Goal: Transaction & Acquisition: Purchase product/service

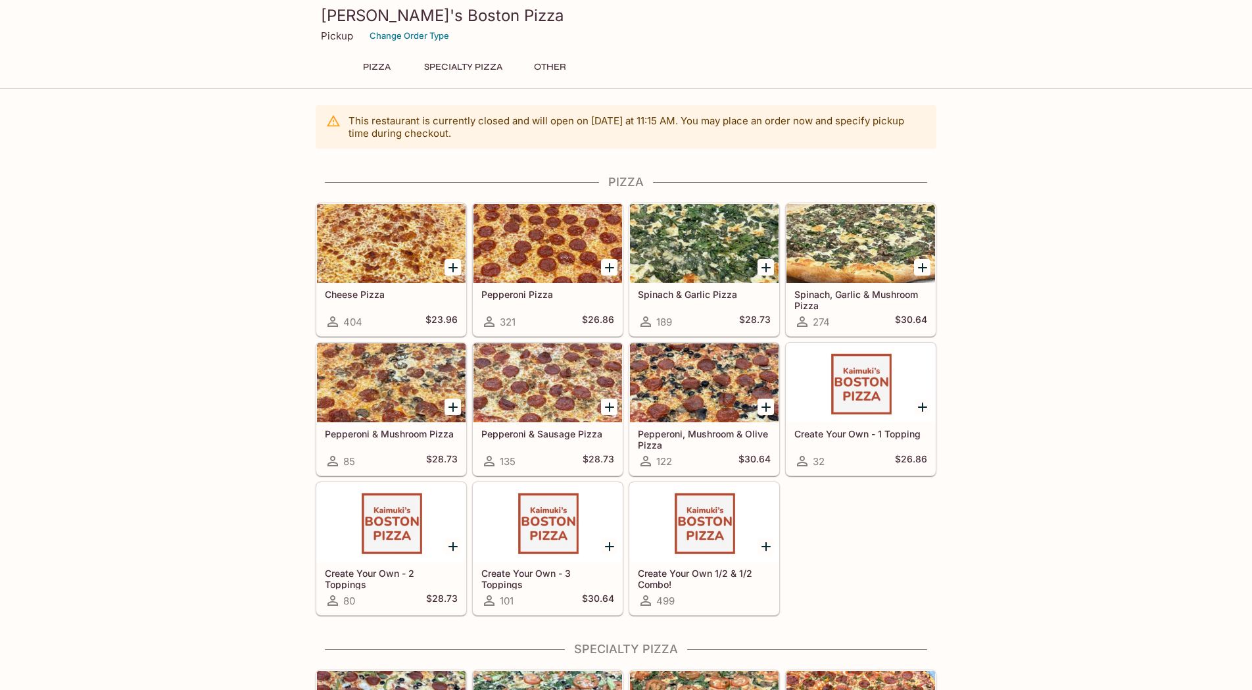
click at [396, 527] on div at bounding box center [391, 522] width 149 height 79
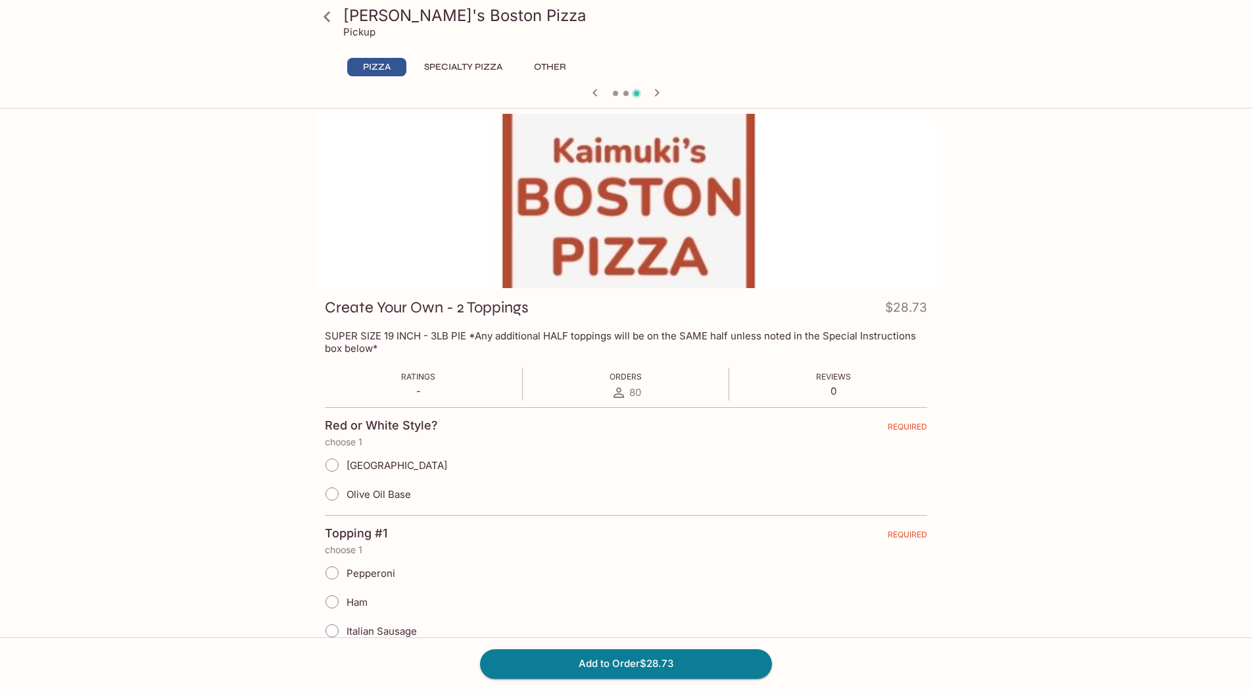
click at [454, 64] on button "Specialty Pizza" at bounding box center [463, 67] width 93 height 18
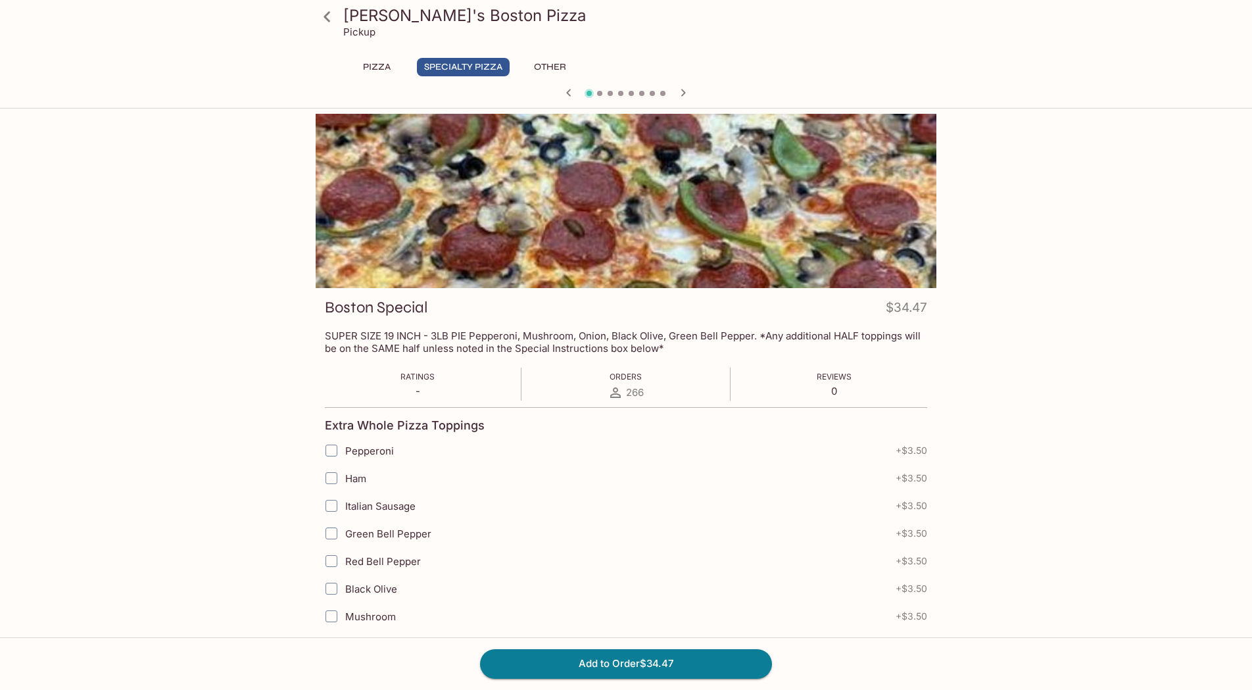
click at [541, 76] on button "Other" at bounding box center [549, 67] width 59 height 18
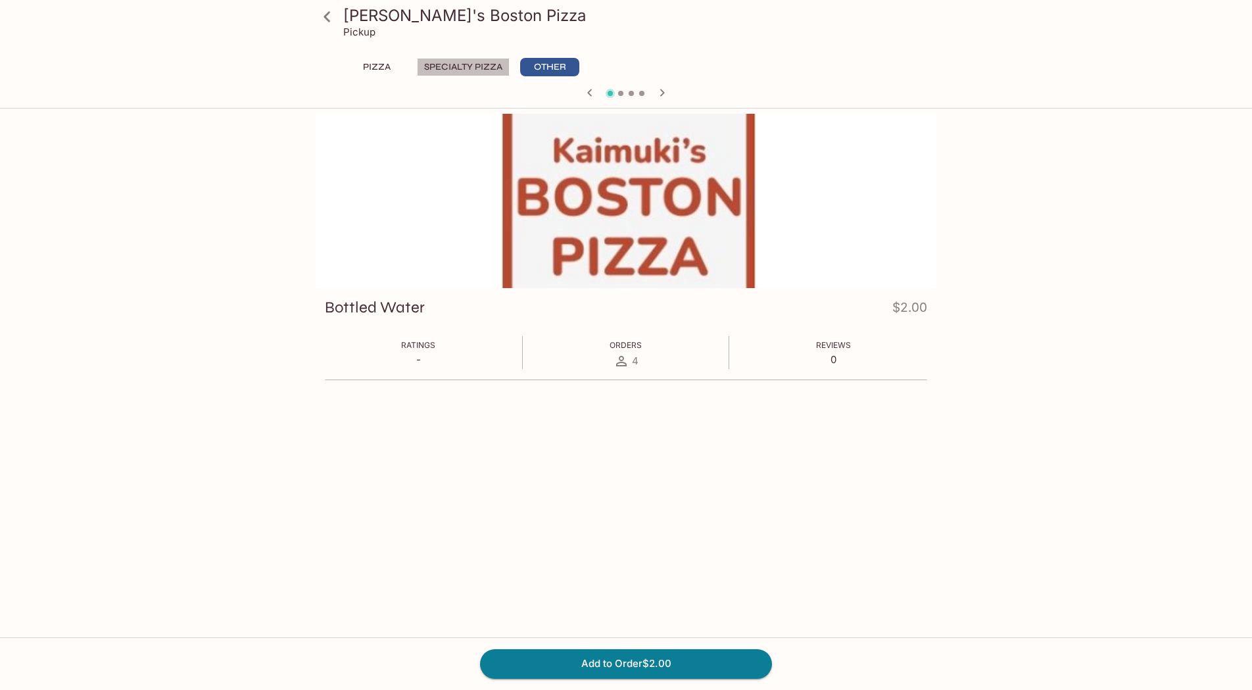
drag, startPoint x: 458, startPoint y: 68, endPoint x: 418, endPoint y: 71, distance: 40.2
click at [458, 68] on button "Specialty Pizza" at bounding box center [463, 67] width 93 height 18
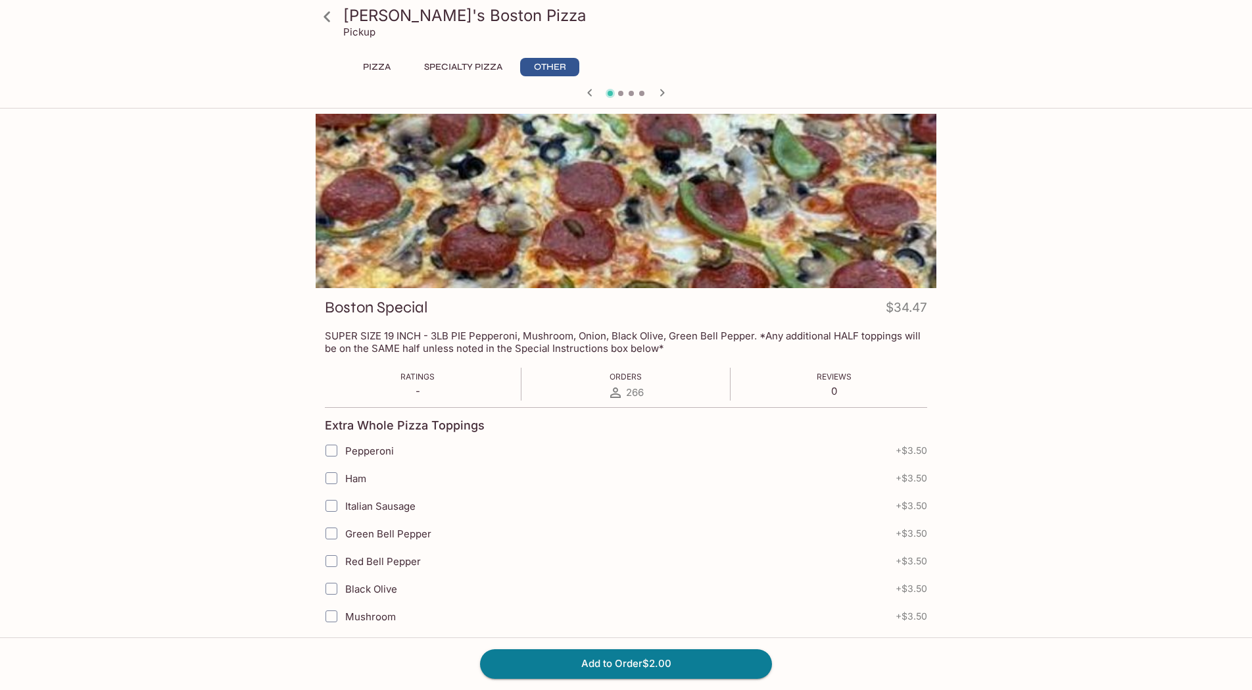
click at [366, 71] on button "Pizza" at bounding box center [376, 67] width 59 height 18
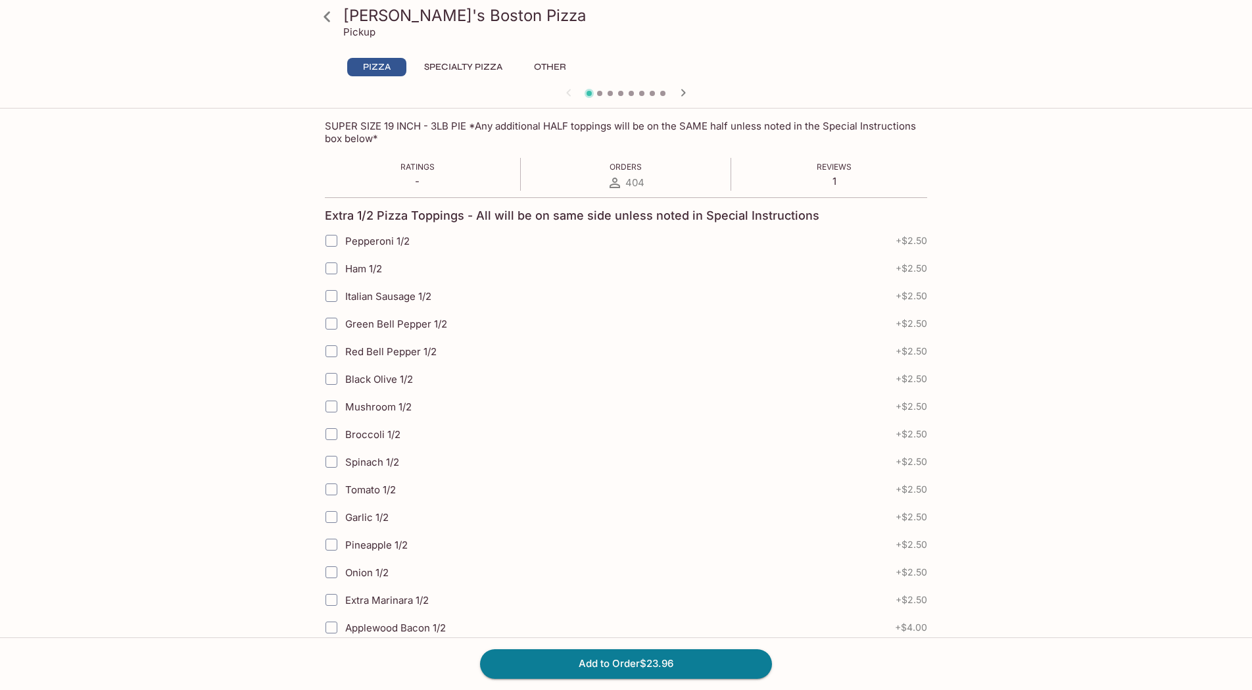
scroll to position [181, 0]
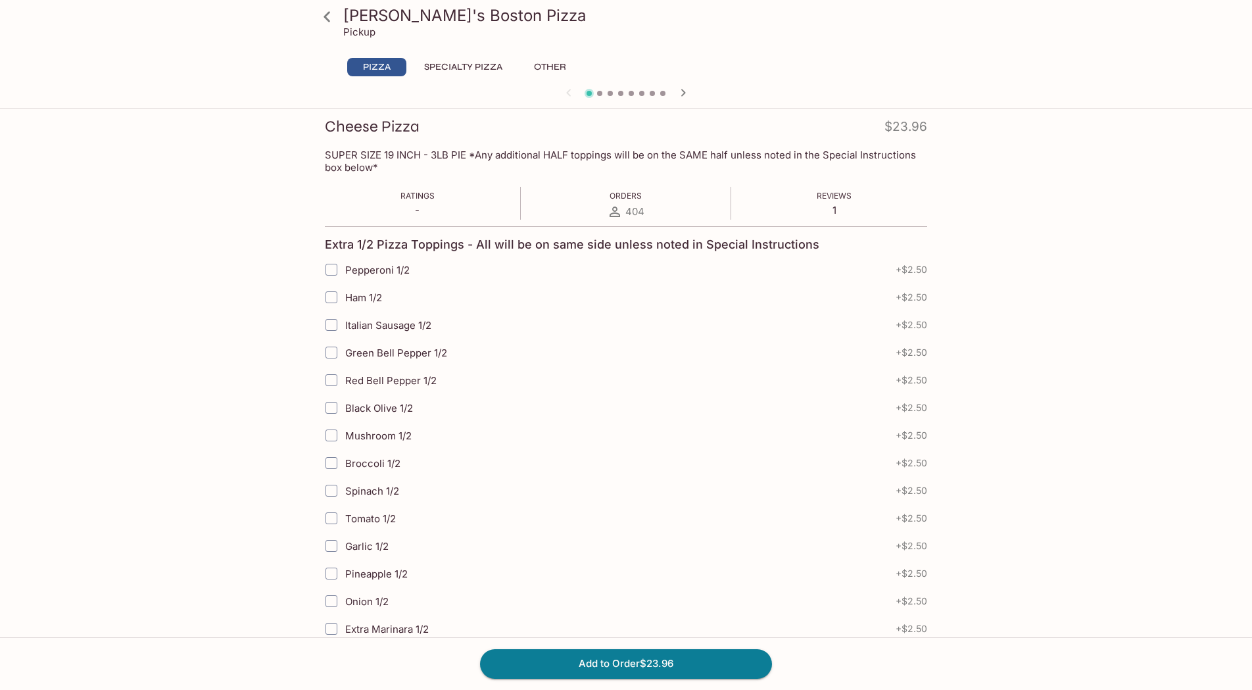
click at [331, 272] on input "Pepperoni 1/2" at bounding box center [331, 269] width 26 height 26
checkbox input "true"
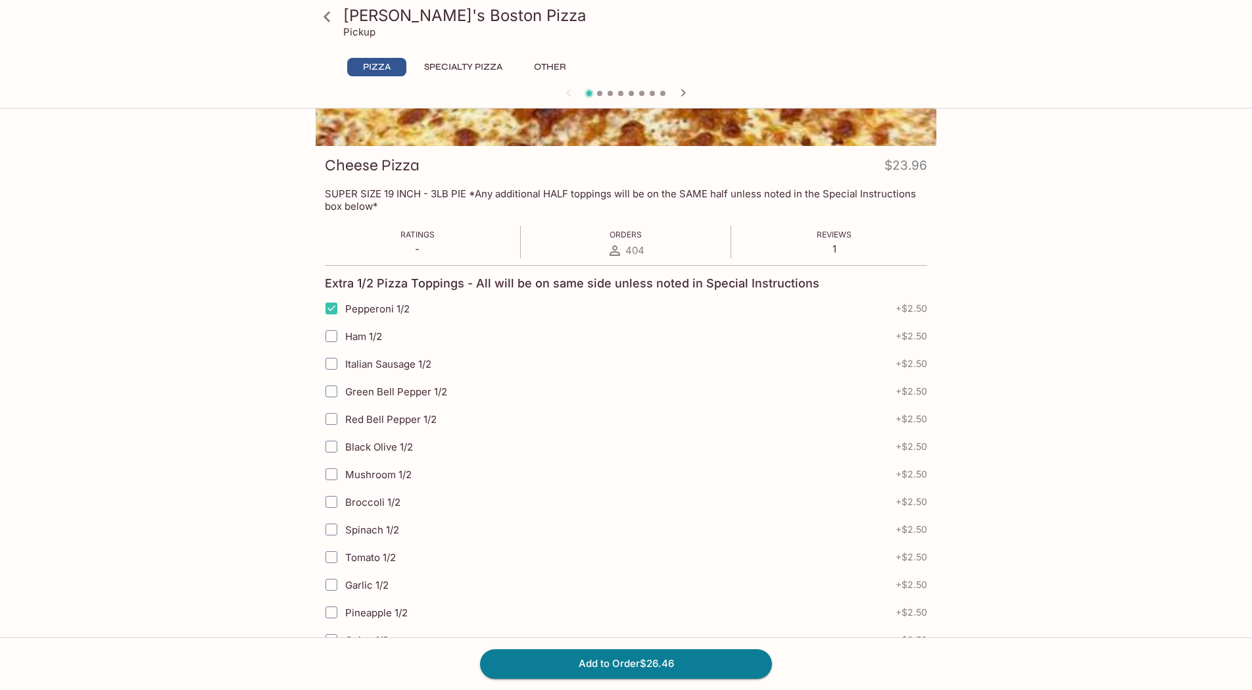
scroll to position [0, 0]
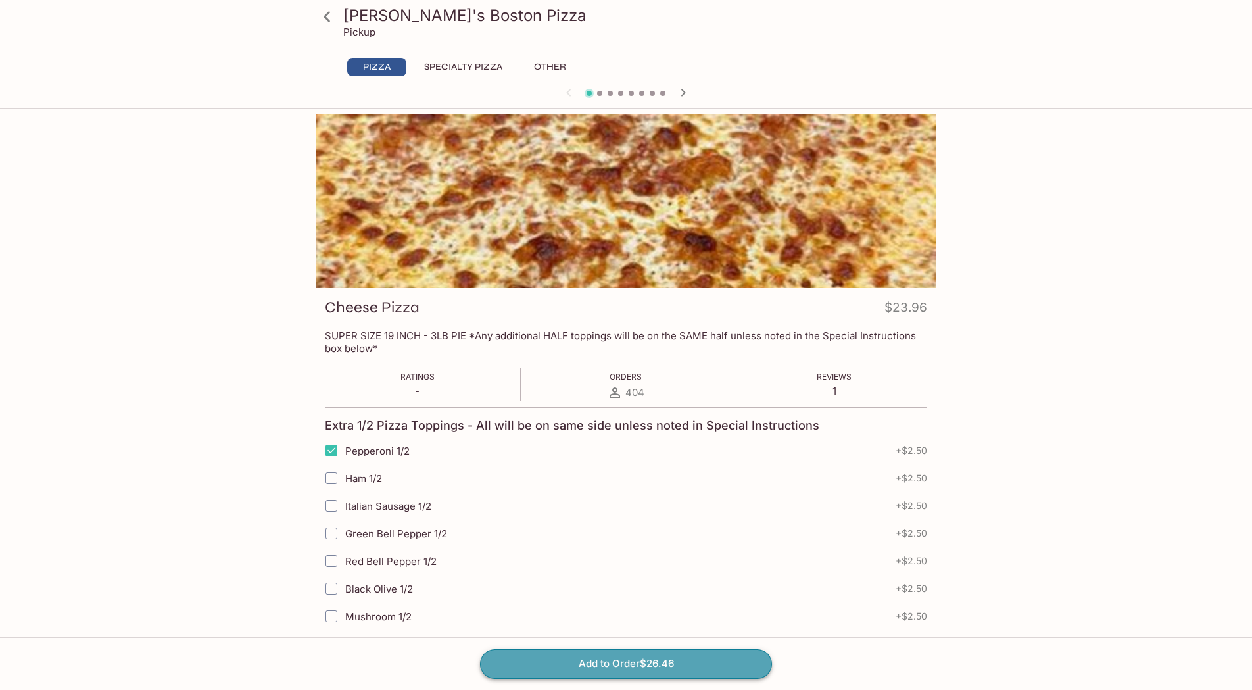
click at [588, 661] on button "Add to Order $26.46" at bounding box center [626, 663] width 292 height 29
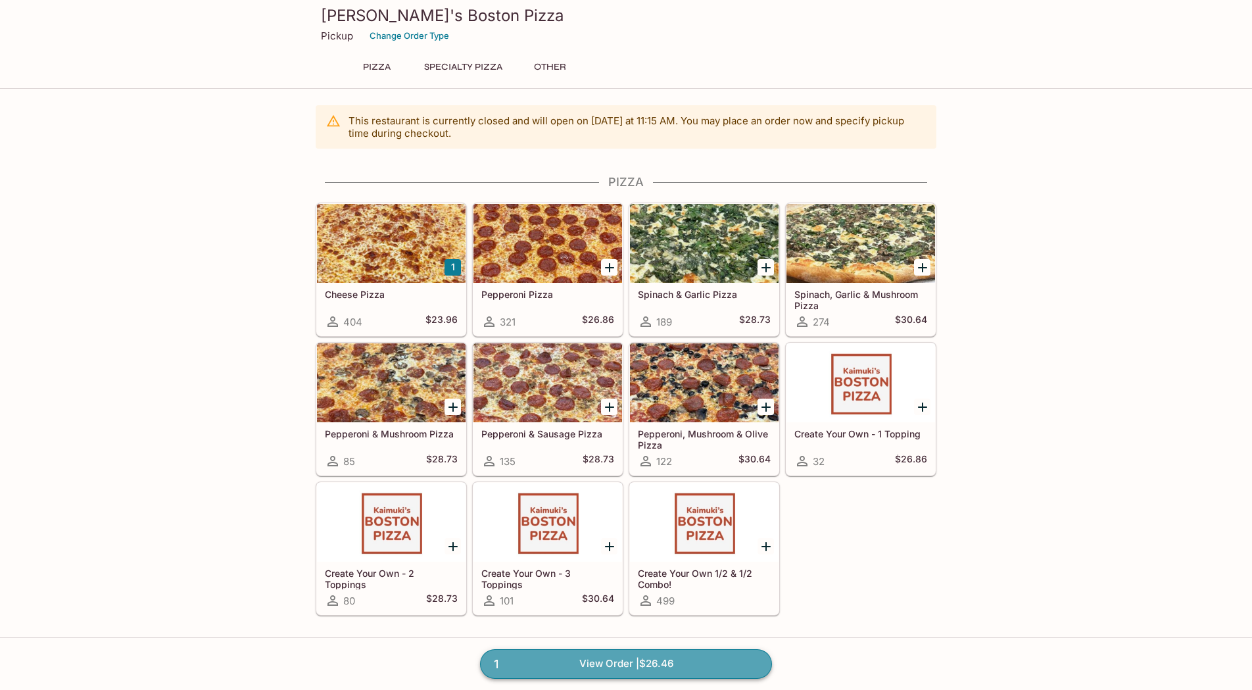
click at [572, 659] on link "1 View Order | $26.46" at bounding box center [626, 663] width 292 height 29
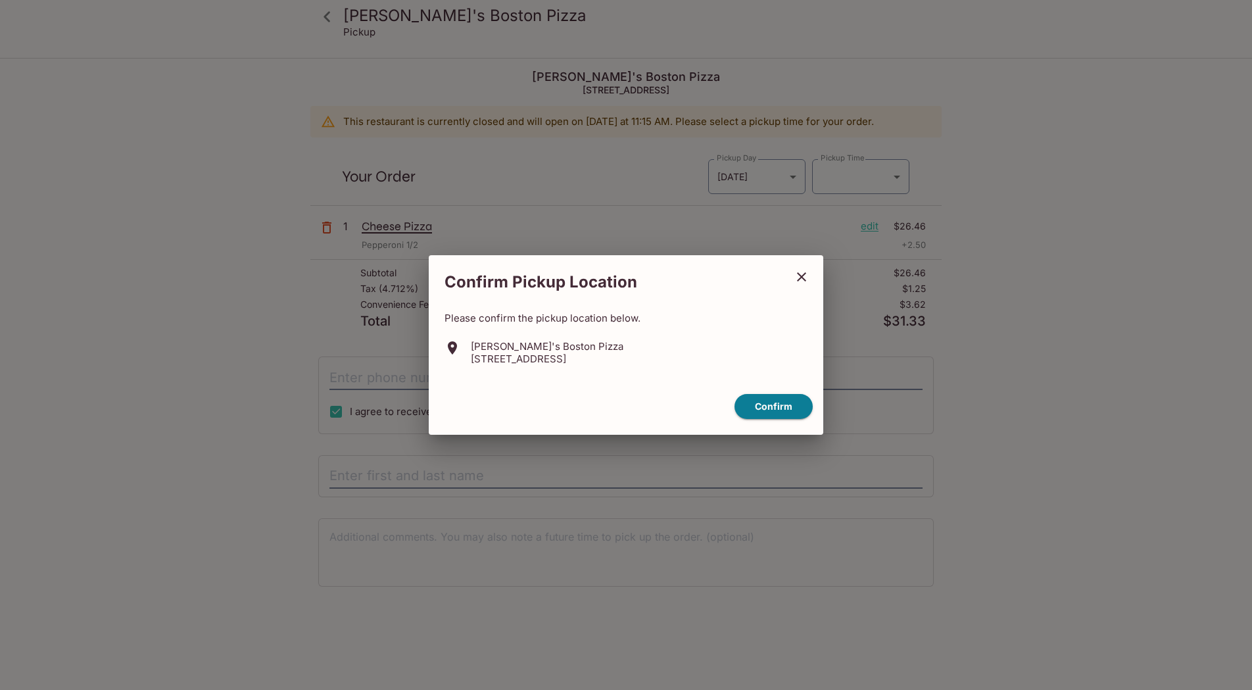
type input "[DATE]T21:45:00.000000Z"
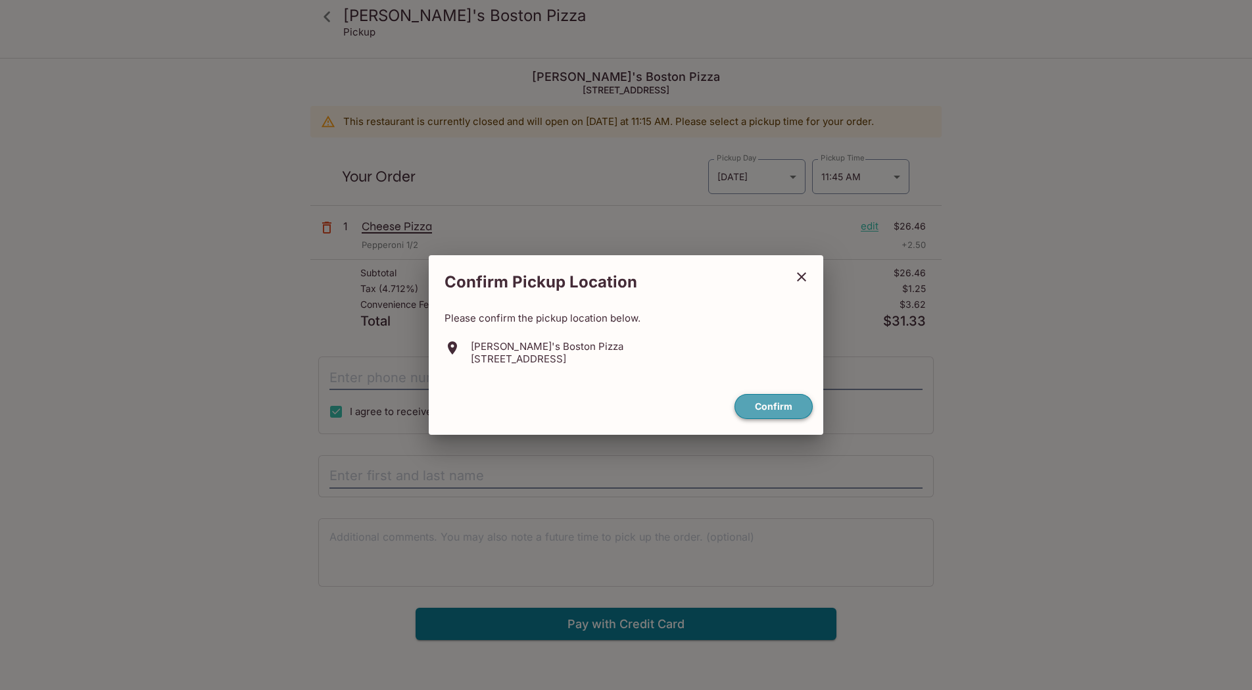
click at [782, 402] on button "Confirm" at bounding box center [773, 407] width 78 height 26
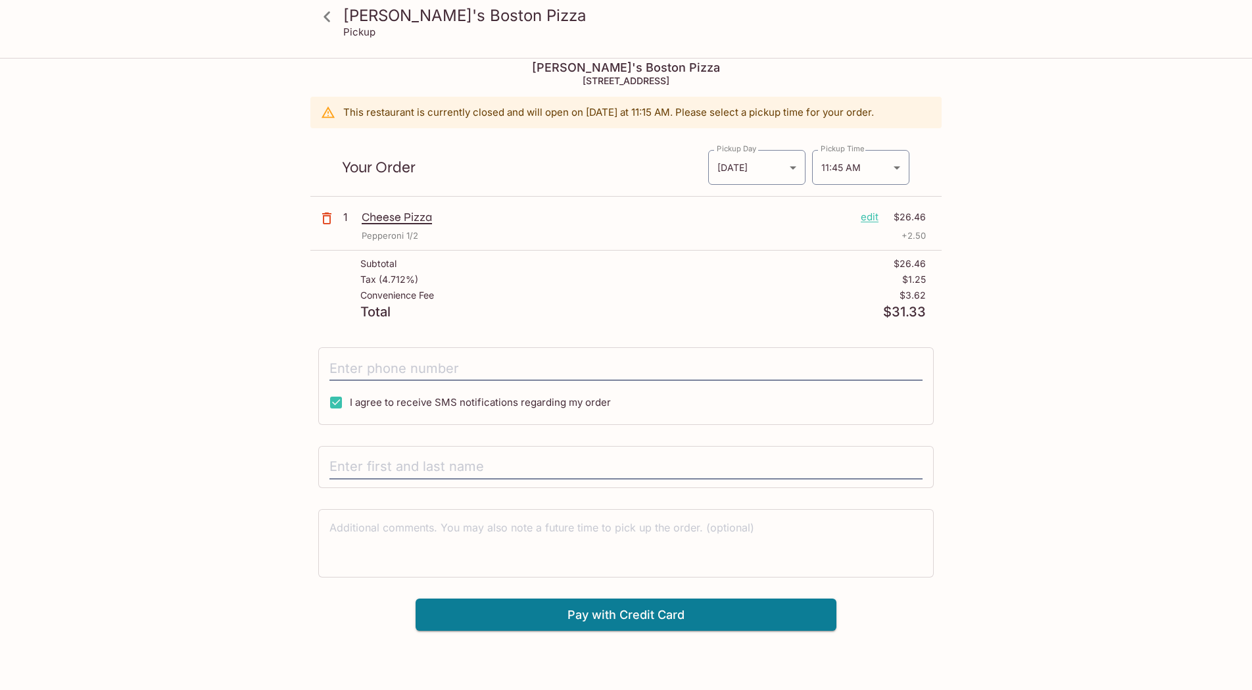
scroll to position [10, 0]
click at [841, 170] on body "[PERSON_NAME]'s Boston Pizza Pickup [PERSON_NAME]'s Boston Pizza [STREET_ADDRES…" at bounding box center [626, 394] width 1252 height 690
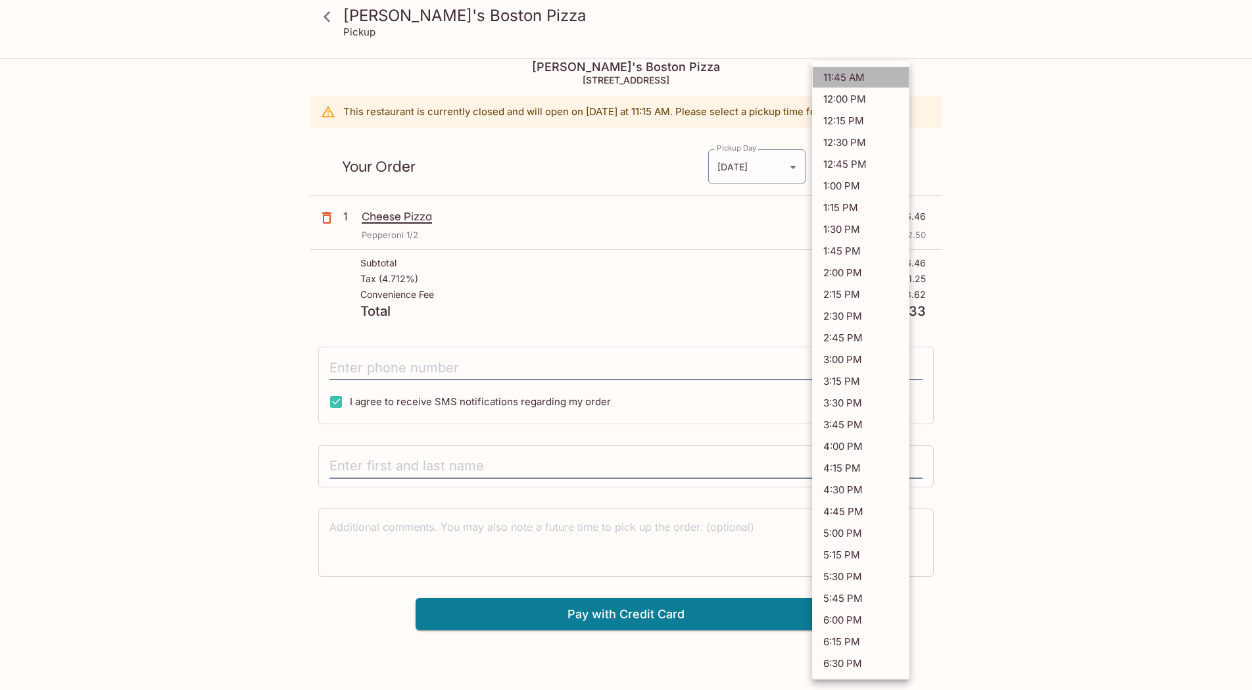
click at [880, 80] on li "11:45 AM" at bounding box center [860, 77] width 97 height 22
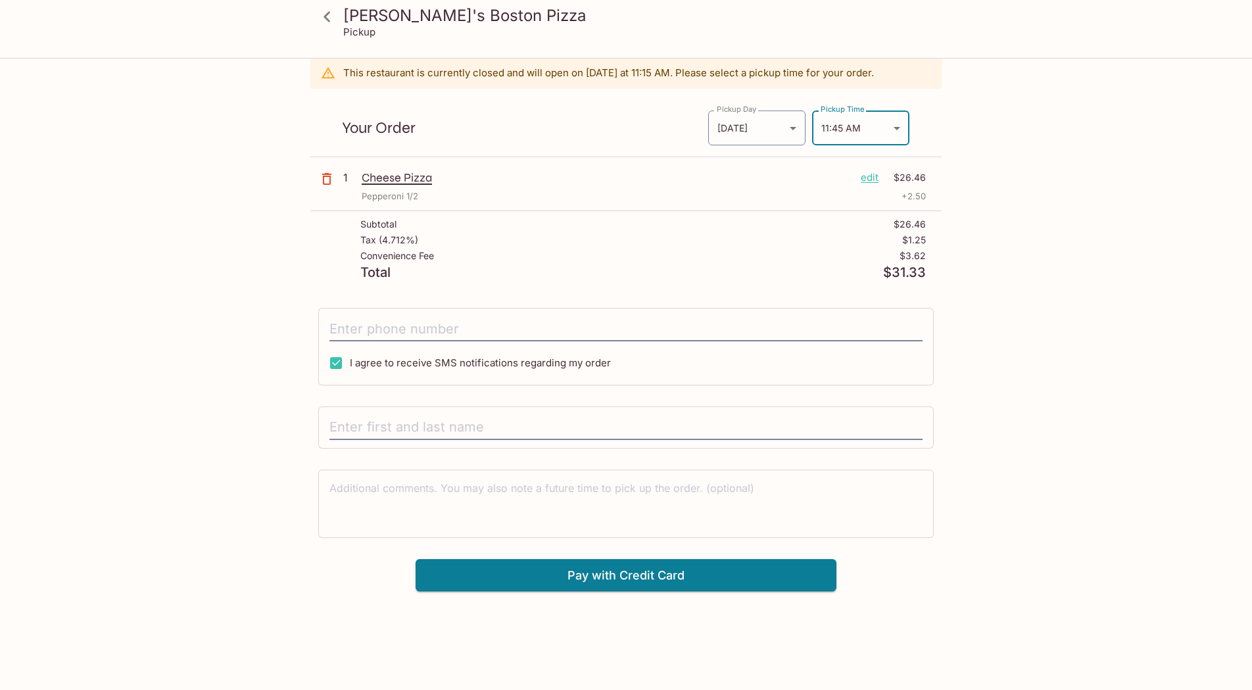
scroll to position [51, 0]
